Goal: Navigation & Orientation: Find specific page/section

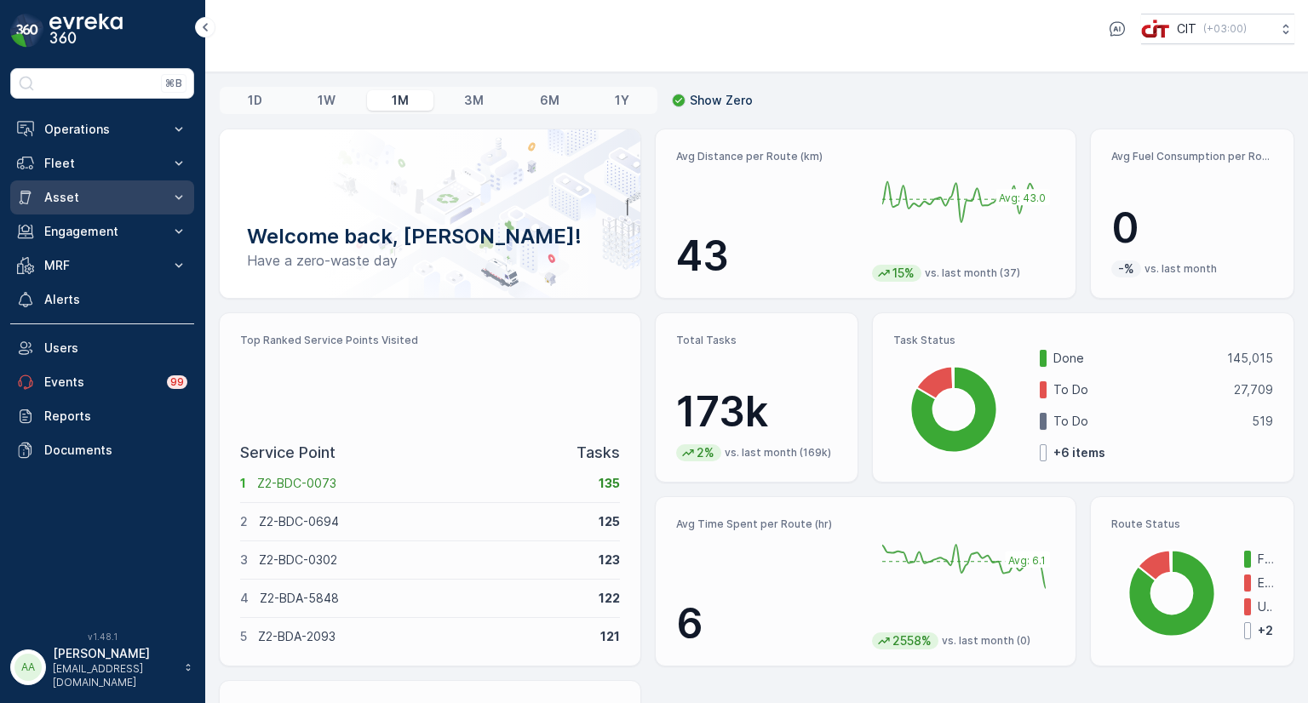
click at [87, 200] on p "Asset" at bounding box center [102, 197] width 116 height 17
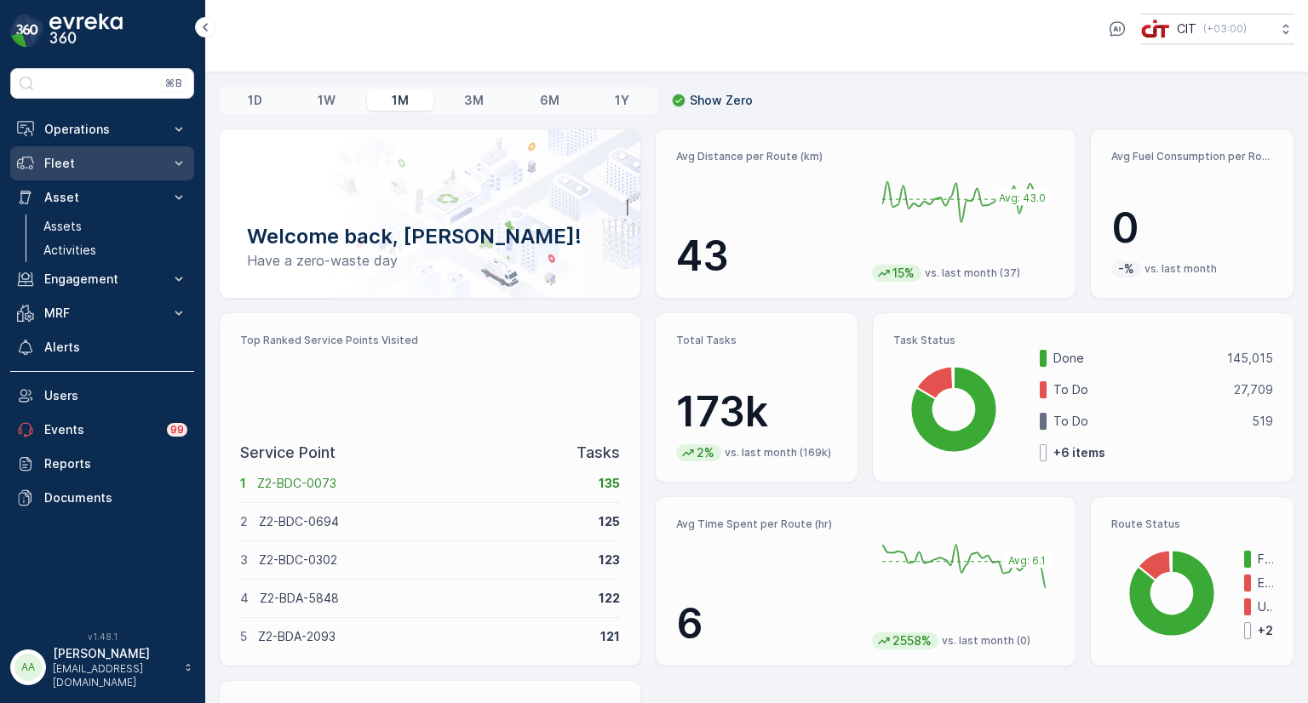
click at [83, 155] on p "Fleet" at bounding box center [102, 163] width 116 height 17
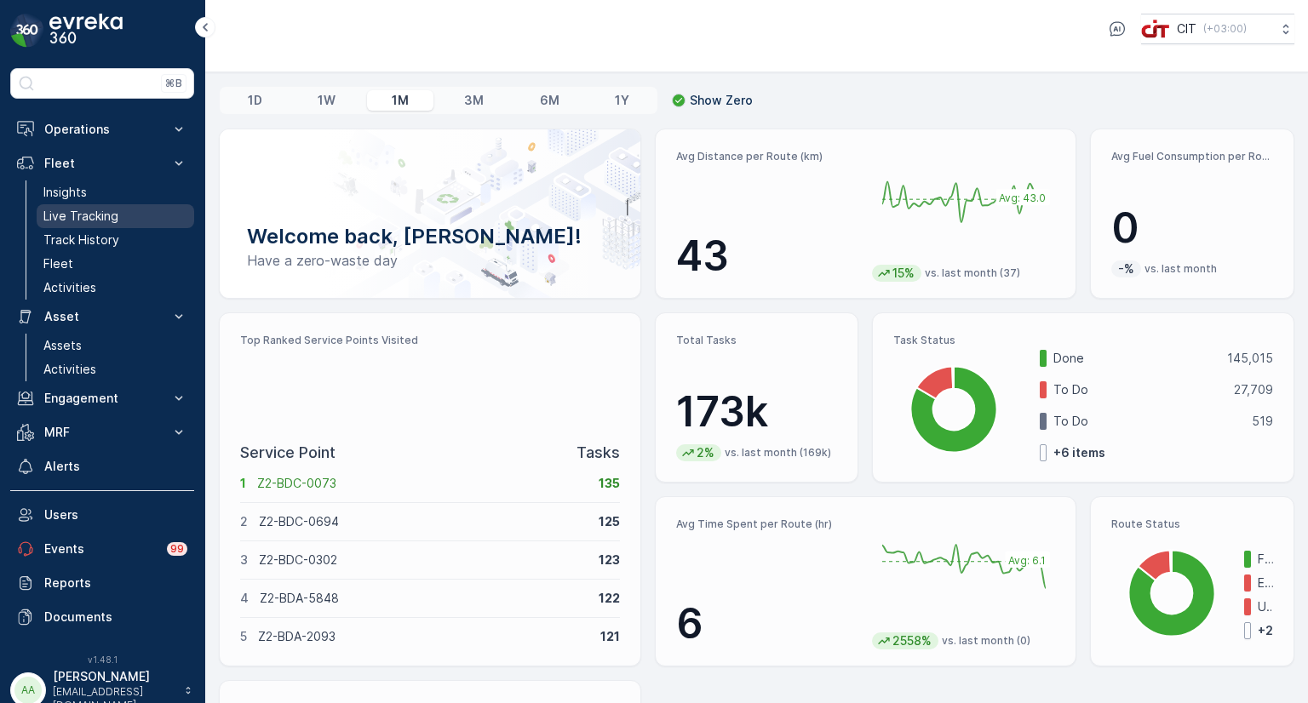
click at [78, 215] on p "Live Tracking" at bounding box center [80, 216] width 75 height 17
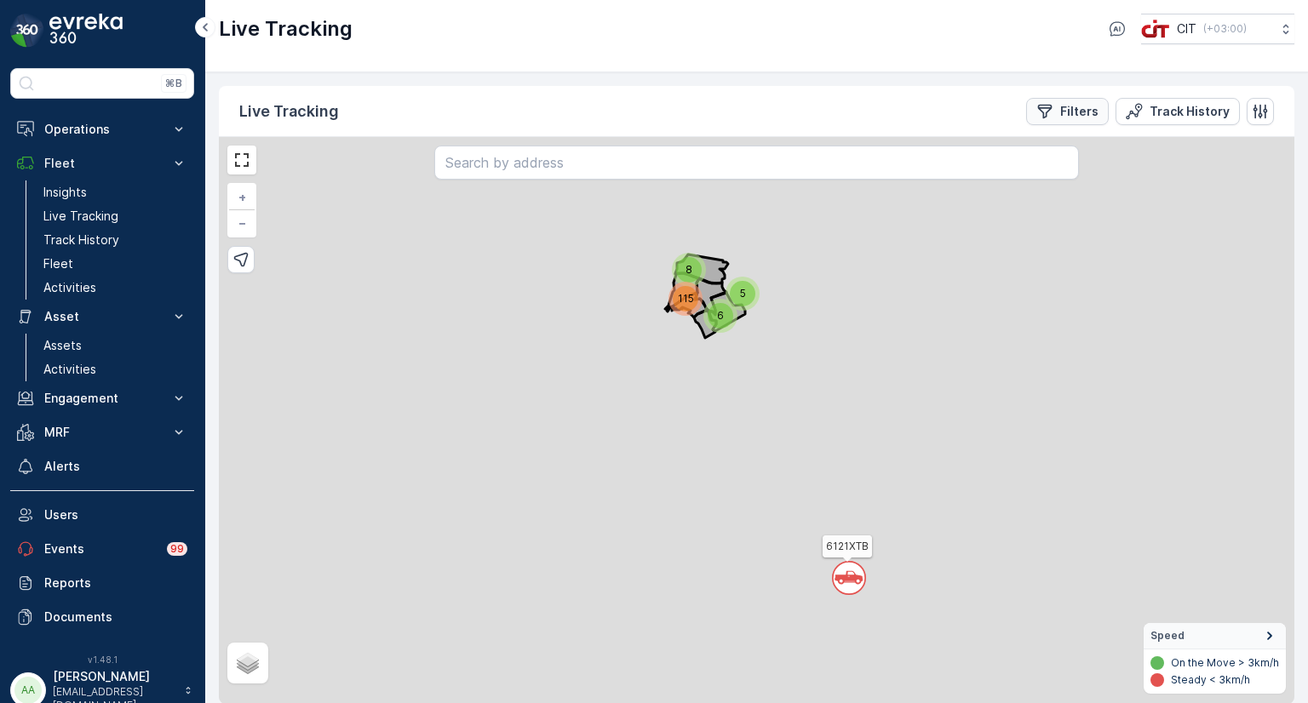
click at [1056, 120] on button "Filters" at bounding box center [1067, 111] width 83 height 27
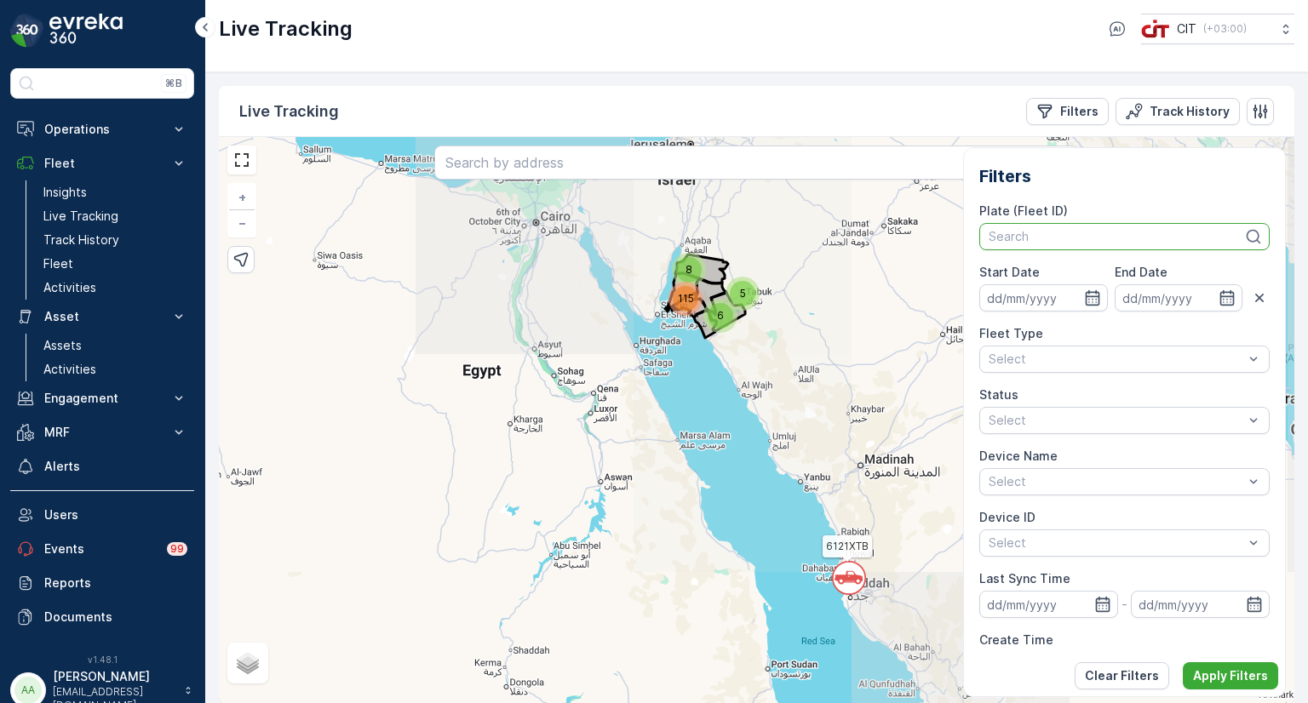
click at [1041, 239] on div at bounding box center [1116, 237] width 258 height 14
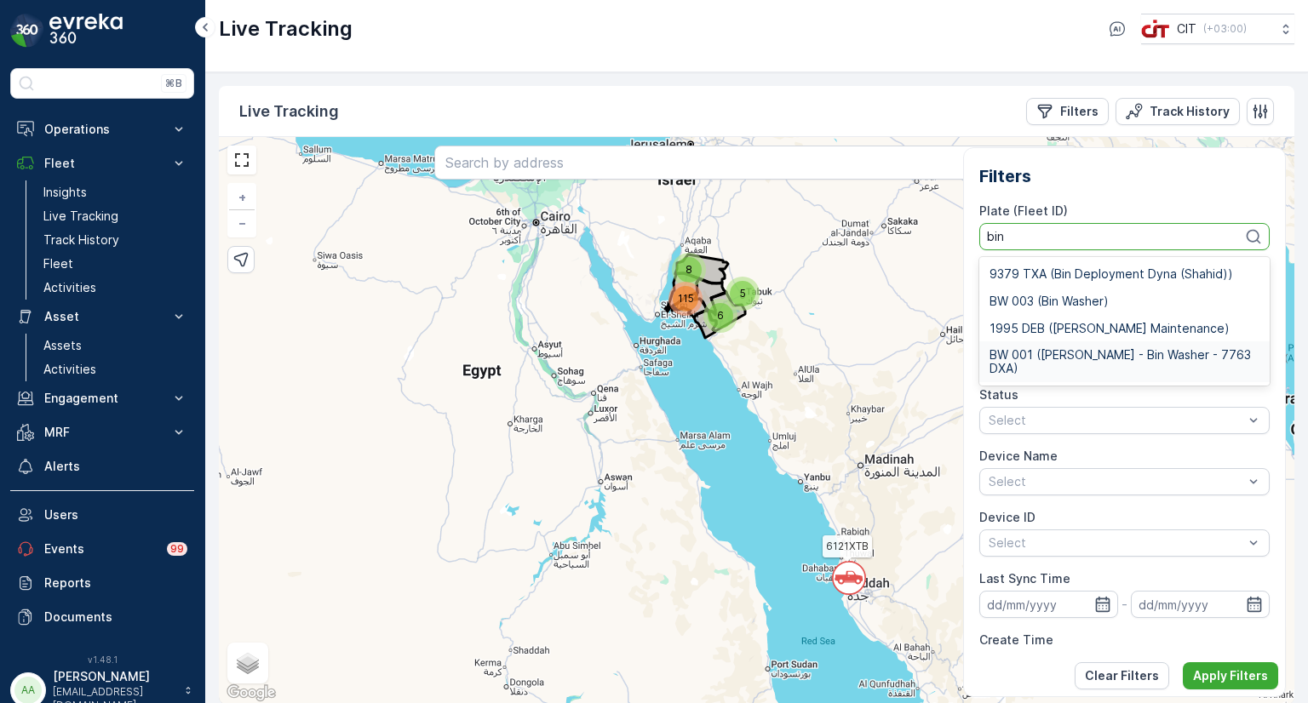
type input "bin"
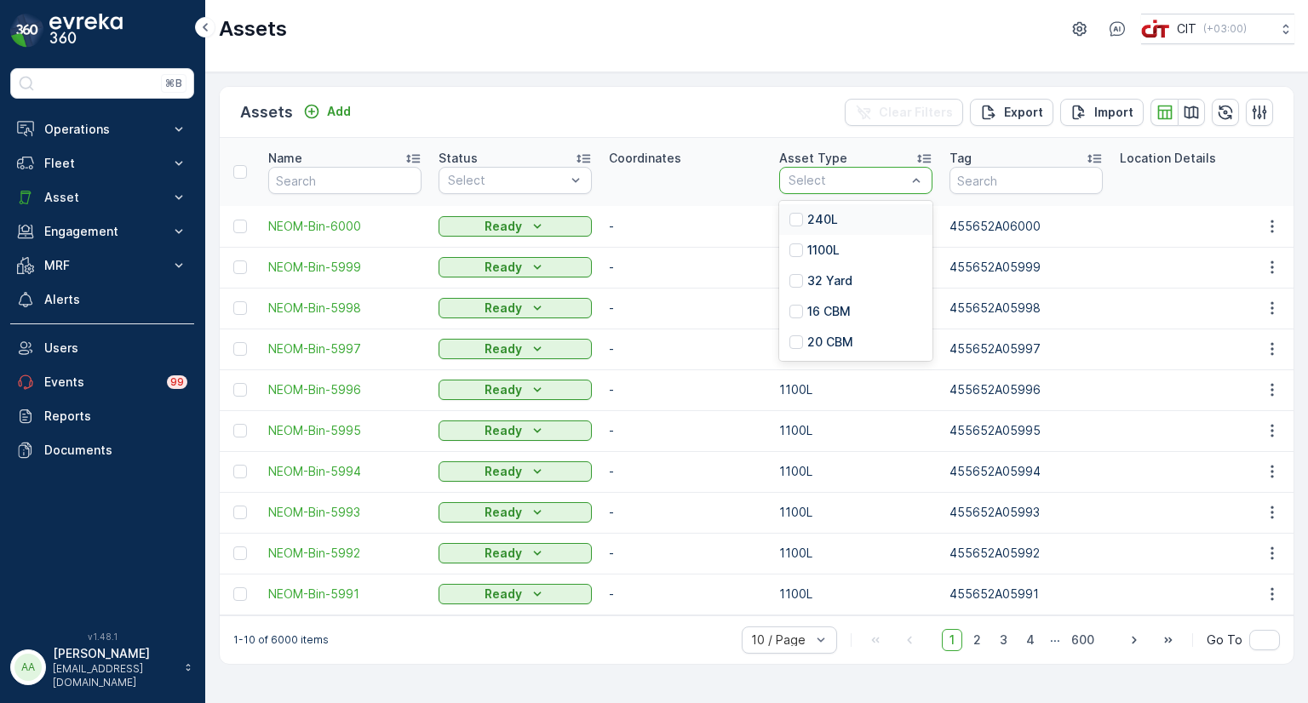
click at [847, 178] on div at bounding box center [847, 181] width 121 height 14
click at [814, 278] on p "32 Yard" at bounding box center [829, 280] width 45 height 17
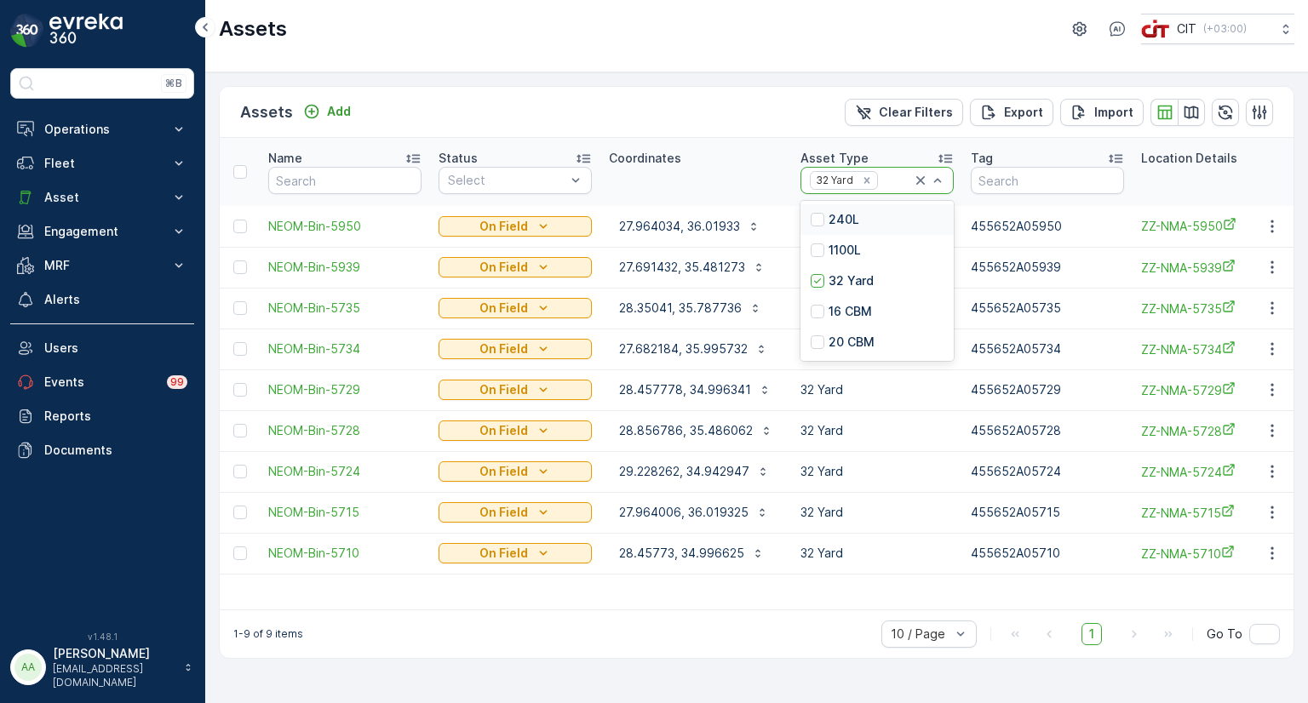
click at [883, 180] on div at bounding box center [896, 181] width 32 height 14
click at [829, 336] on p "20 CBM" at bounding box center [852, 342] width 46 height 17
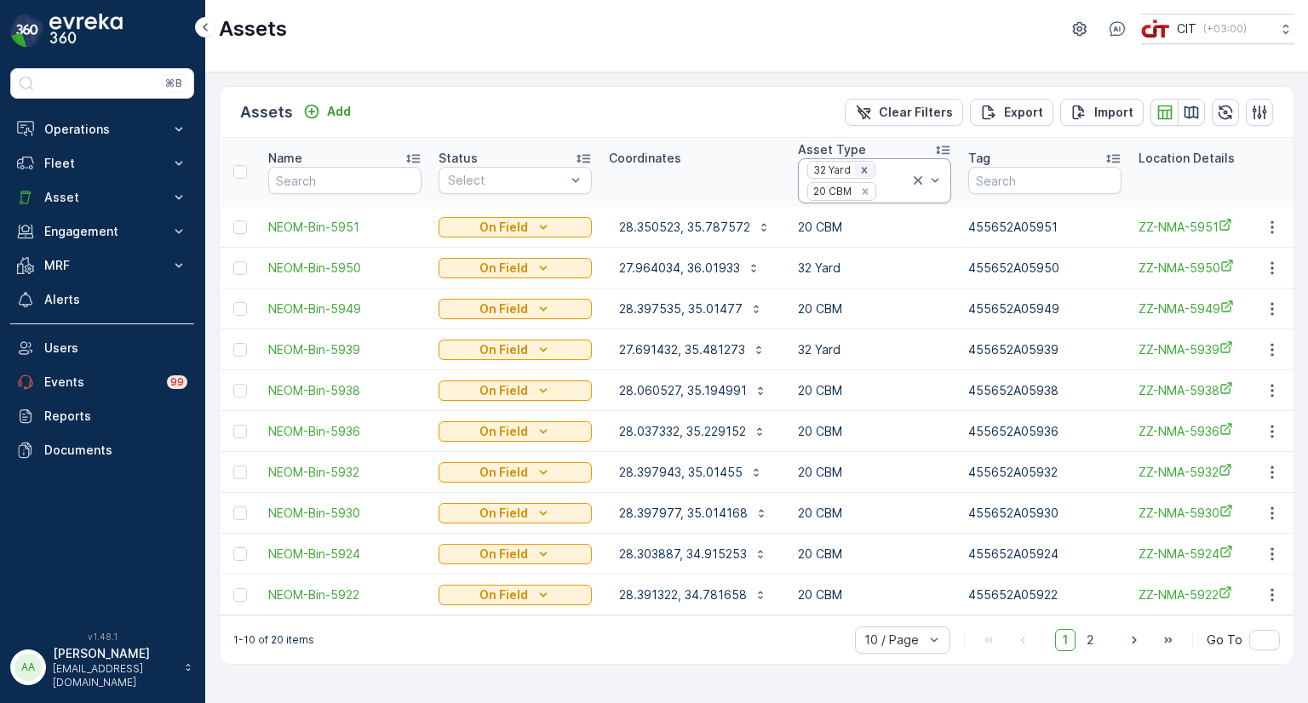
click at [861, 171] on icon "Remove 32 Yard" at bounding box center [864, 170] width 6 height 6
click at [882, 181] on div at bounding box center [894, 181] width 32 height 14
click at [841, 279] on p "32 Yard" at bounding box center [848, 280] width 45 height 17
click at [886, 179] on div "32 Yard 20 CBM" at bounding box center [858, 180] width 104 height 43
click at [811, 314] on div at bounding box center [815, 321] width 14 height 14
